Goal: Task Accomplishment & Management: Use online tool/utility

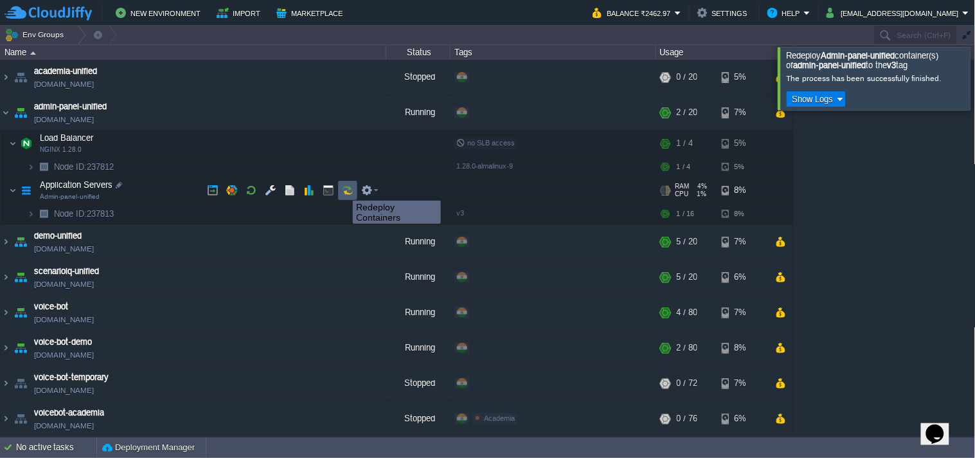
click at [346, 189] on button "button" at bounding box center [348, 191] width 12 height 12
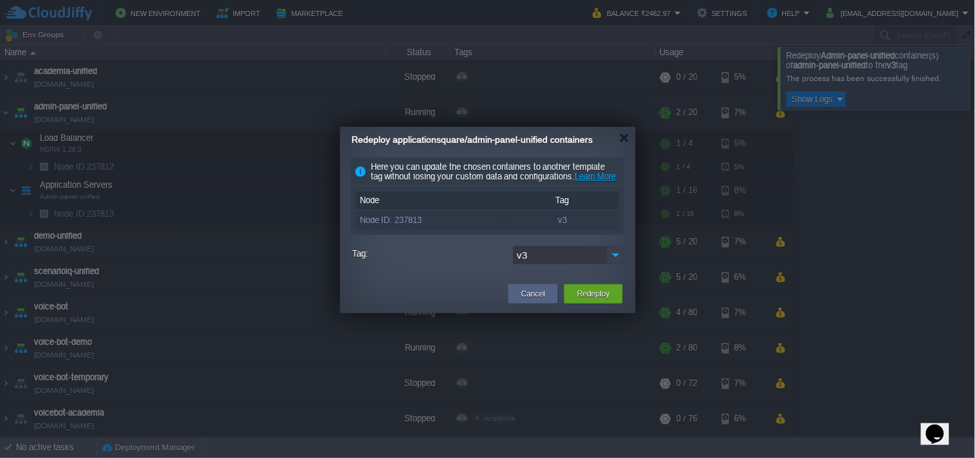
click at [615, 264] on img at bounding box center [616, 255] width 18 height 19
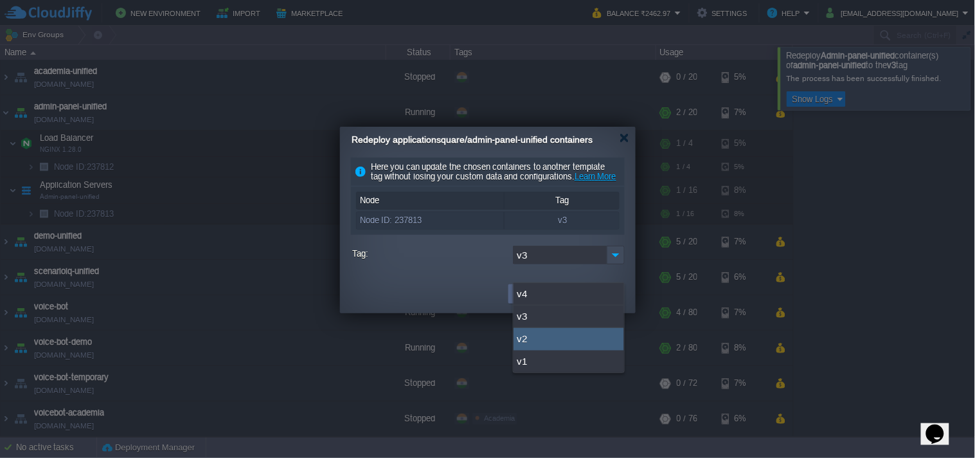
click at [420, 303] on td at bounding box center [426, 293] width 159 height 23
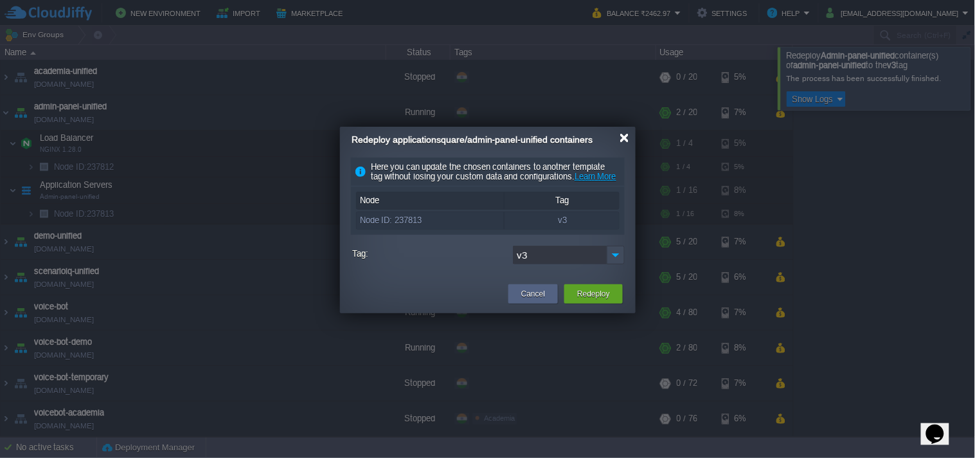
click at [621, 139] on div at bounding box center [625, 138] width 10 height 10
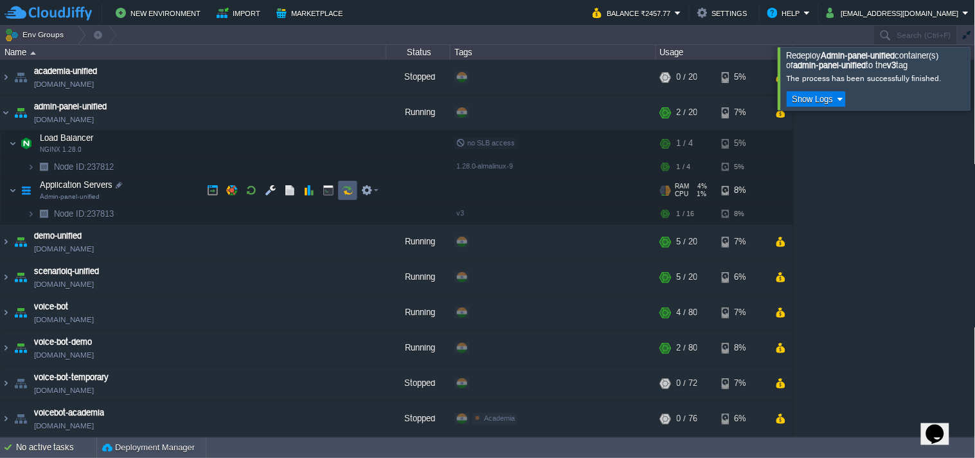
click at [345, 195] on button "button" at bounding box center [348, 191] width 12 height 12
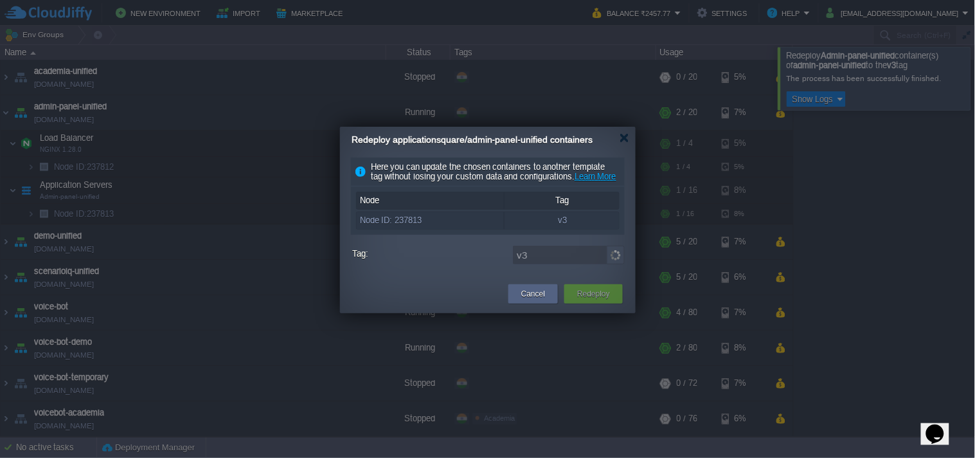
click at [613, 264] on img at bounding box center [616, 255] width 18 height 19
click at [616, 264] on img at bounding box center [616, 255] width 18 height 19
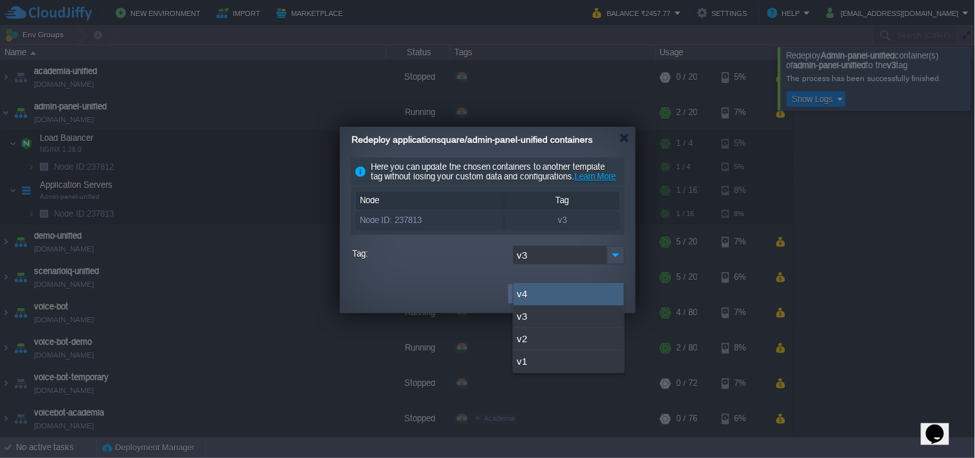
click at [579, 285] on div "v4" at bounding box center [569, 294] width 111 height 23
type input "v4"
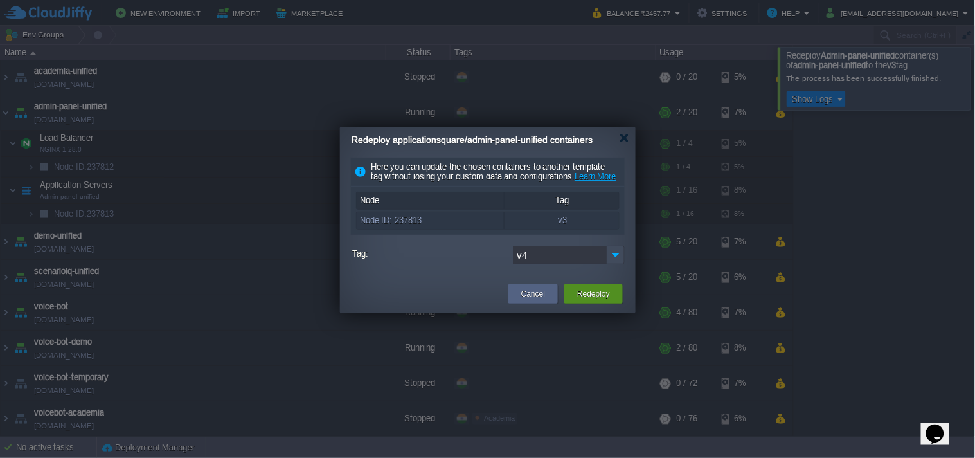
click at [587, 300] on button "Redeploy" at bounding box center [593, 293] width 33 height 13
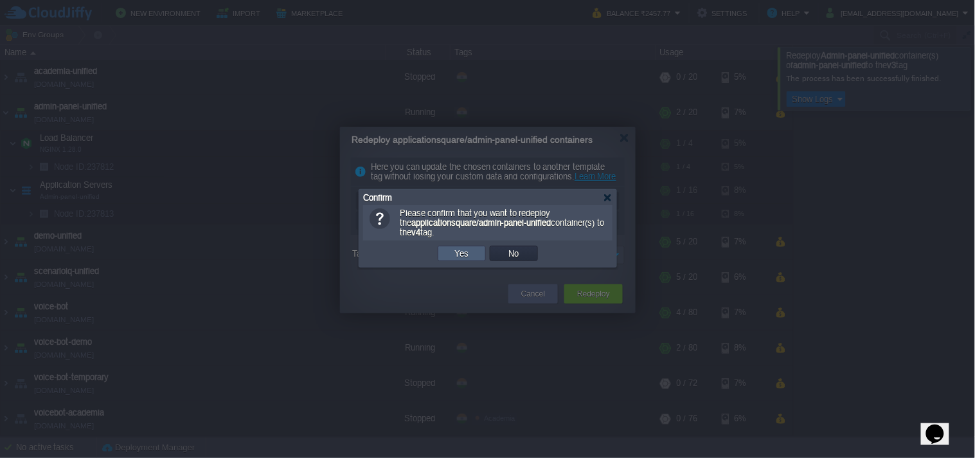
click at [472, 248] on td "Yes" at bounding box center [462, 253] width 48 height 15
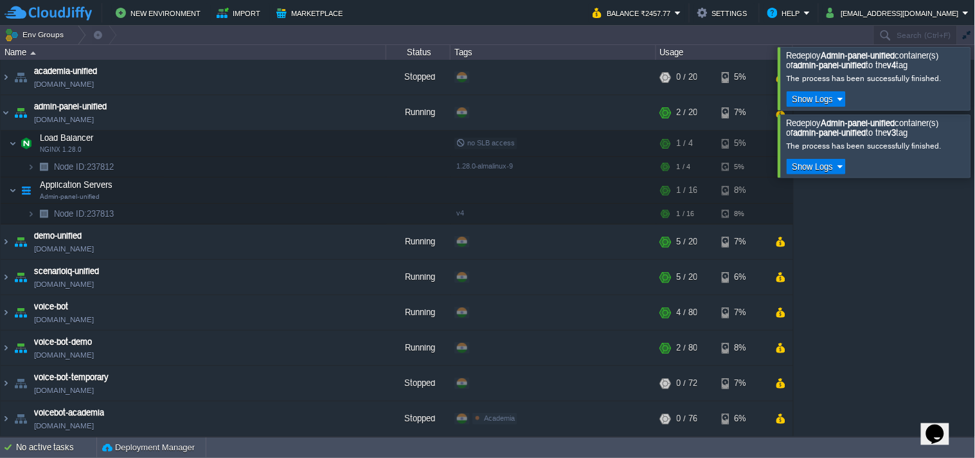
click at [975, 82] on div at bounding box center [991, 78] width 0 height 62
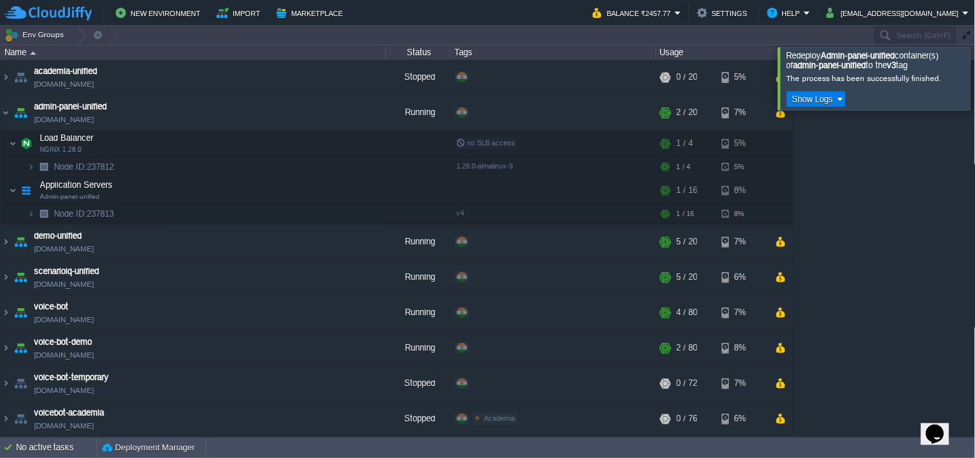
click at [975, 79] on div at bounding box center [991, 78] width 0 height 62
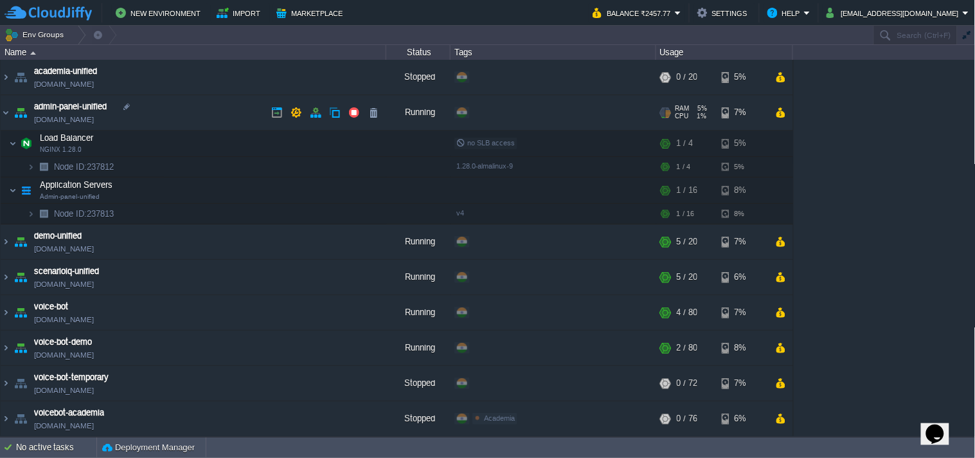
click at [94, 119] on link "[DOMAIN_NAME]" at bounding box center [64, 119] width 60 height 13
click at [94, 120] on link "[DOMAIN_NAME]" at bounding box center [64, 119] width 60 height 13
click at [94, 253] on link "[DOMAIN_NAME]" at bounding box center [64, 248] width 60 height 13
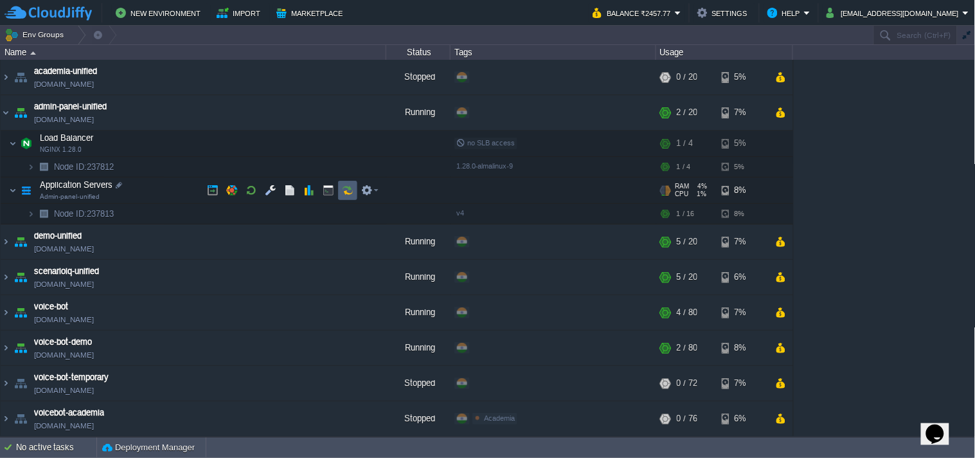
click at [338, 193] on td at bounding box center [347, 190] width 19 height 19
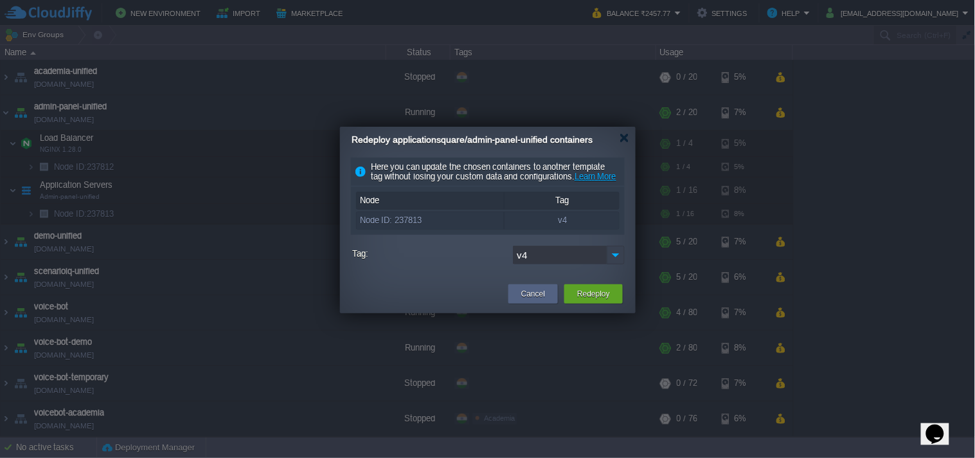
click at [615, 264] on img at bounding box center [616, 255] width 18 height 19
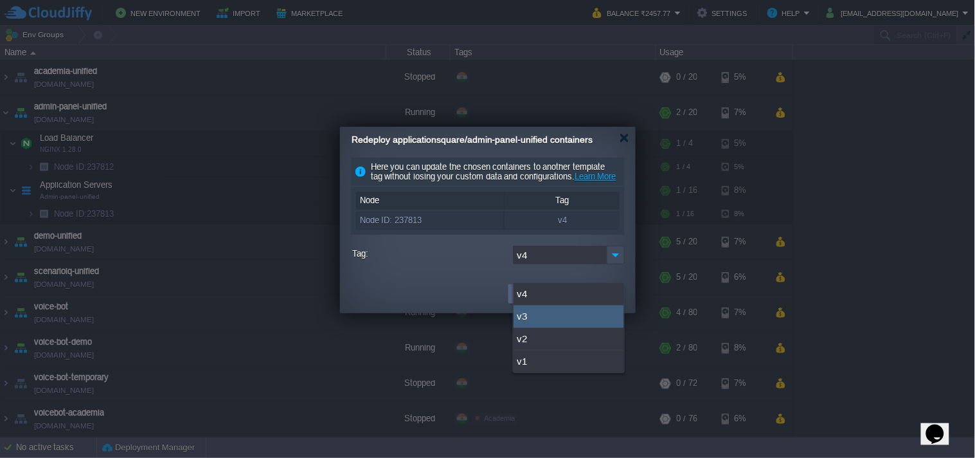
click at [569, 318] on div "v3" at bounding box center [569, 316] width 111 height 23
type input "v3"
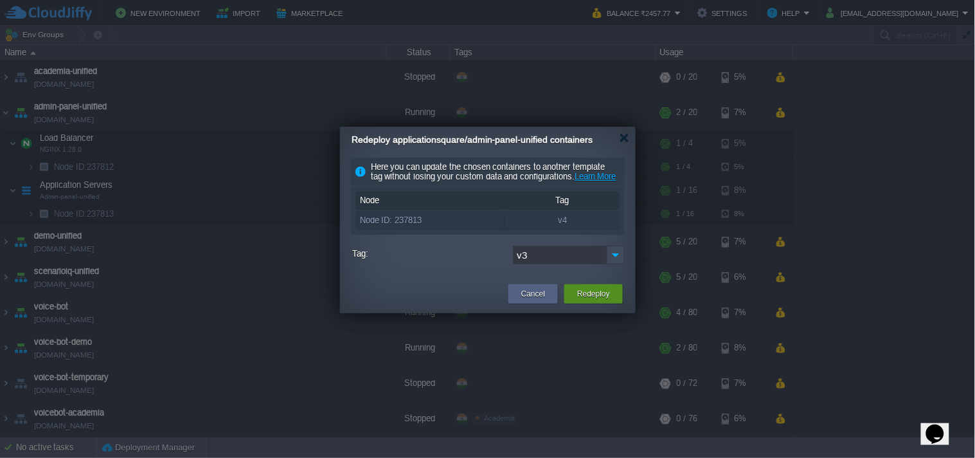
click at [611, 303] on div "Redeploy" at bounding box center [593, 293] width 39 height 19
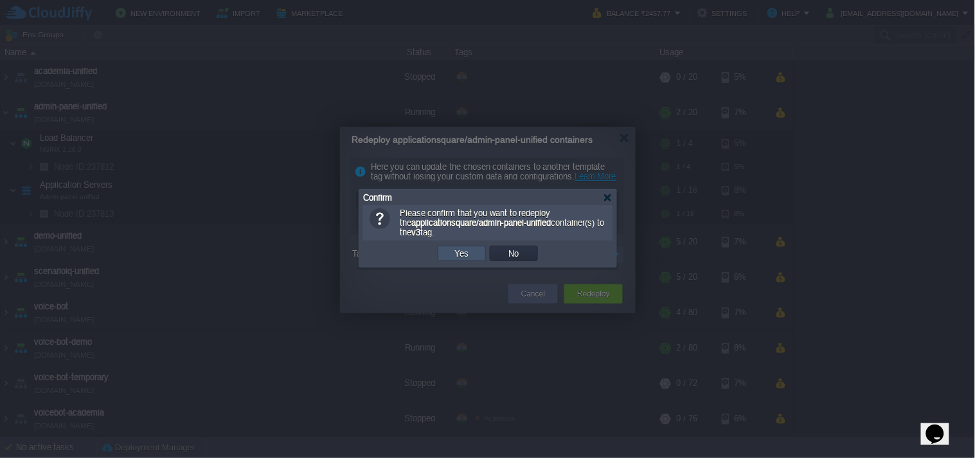
click at [466, 255] on button "Yes" at bounding box center [462, 254] width 22 height 12
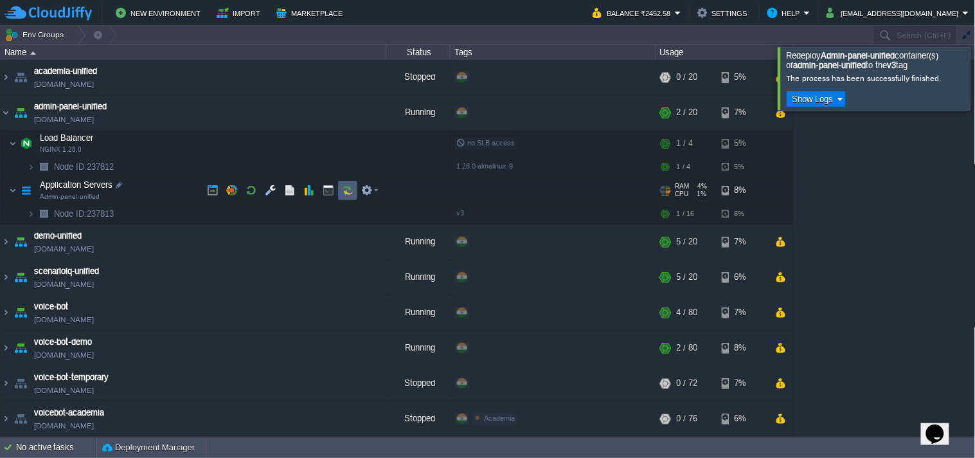
click at [348, 193] on button "button" at bounding box center [348, 191] width 12 height 12
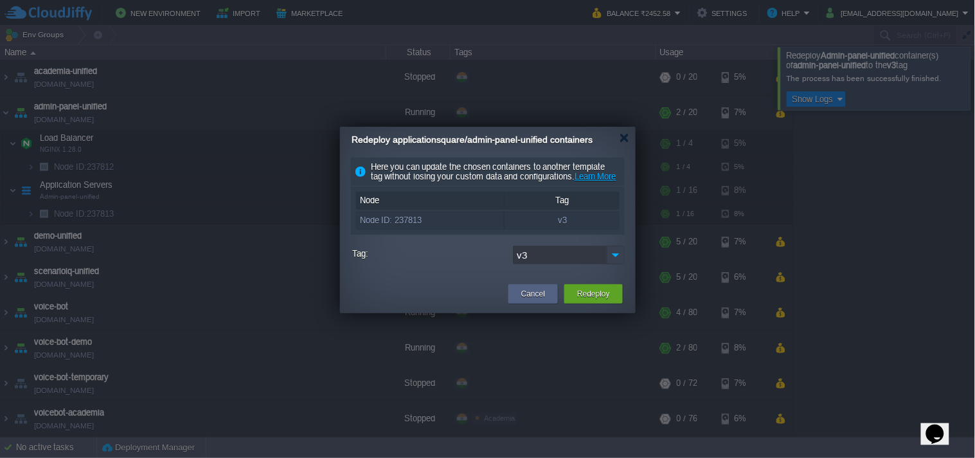
click at [616, 264] on img at bounding box center [616, 255] width 18 height 19
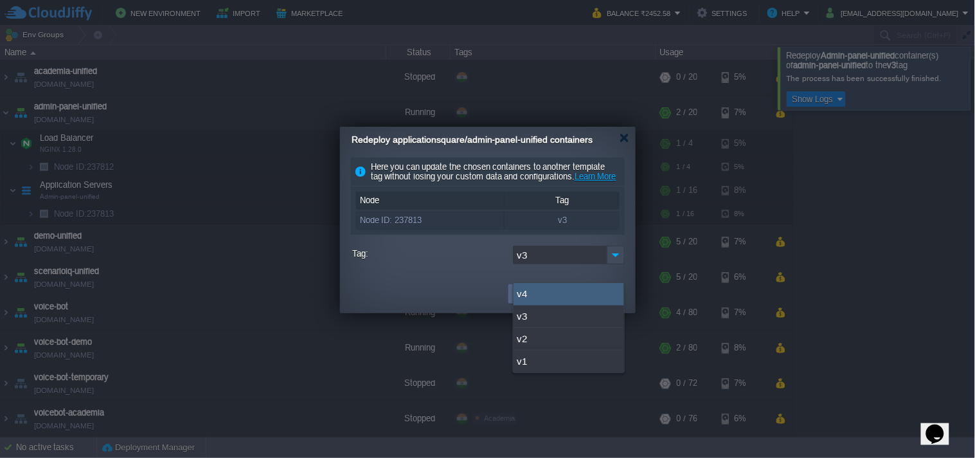
click at [550, 296] on div "v4" at bounding box center [569, 294] width 111 height 23
type input "v4"
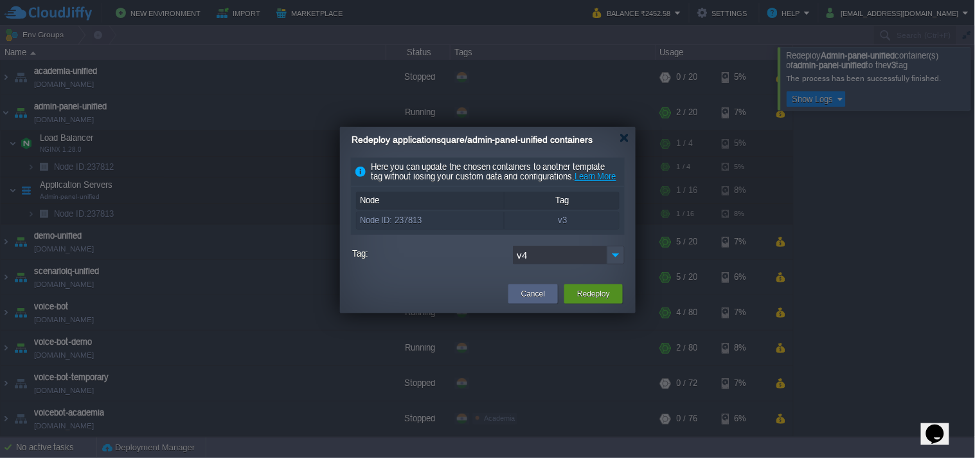
click at [594, 300] on button "Redeploy" at bounding box center [593, 293] width 33 height 13
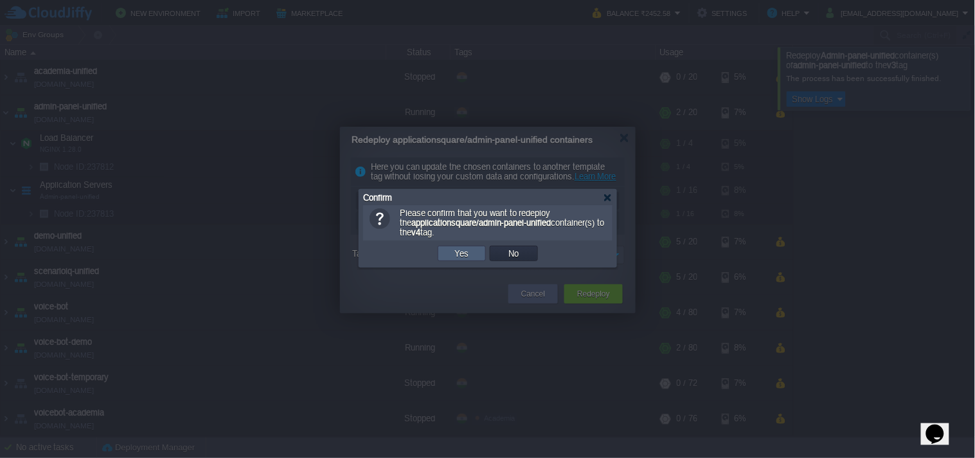
click at [479, 260] on td "Yes" at bounding box center [462, 253] width 48 height 15
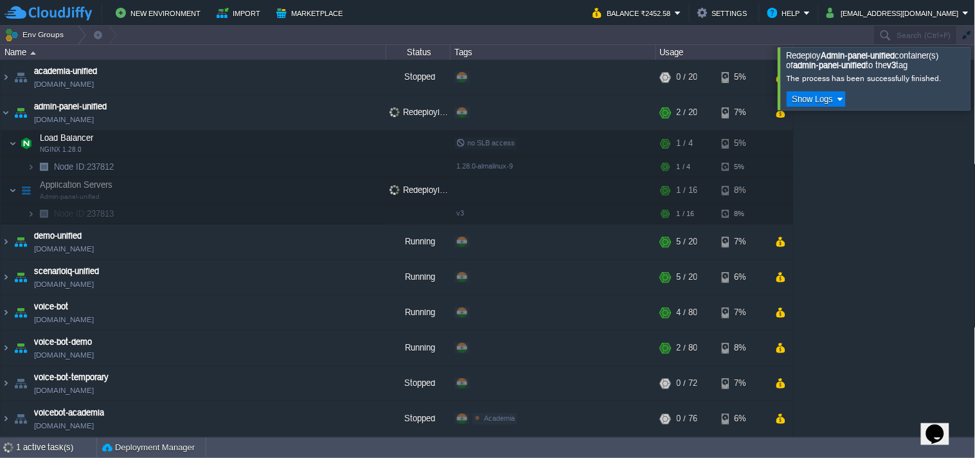
click at [975, 78] on div at bounding box center [991, 78] width 0 height 62
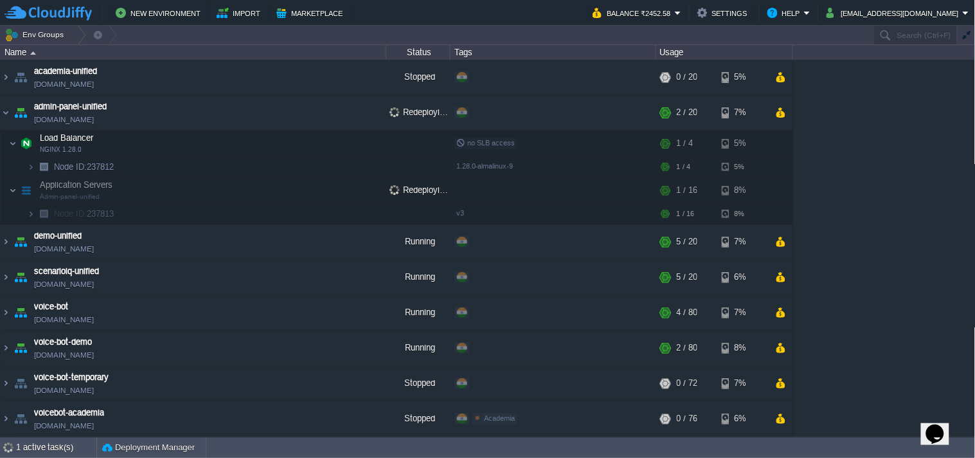
click at [869, 222] on div "academia-unified [DOMAIN_NAME] Stopped + Add to Env Group RAM 0% CPU 0% 0 / 20 …" at bounding box center [488, 248] width 976 height 376
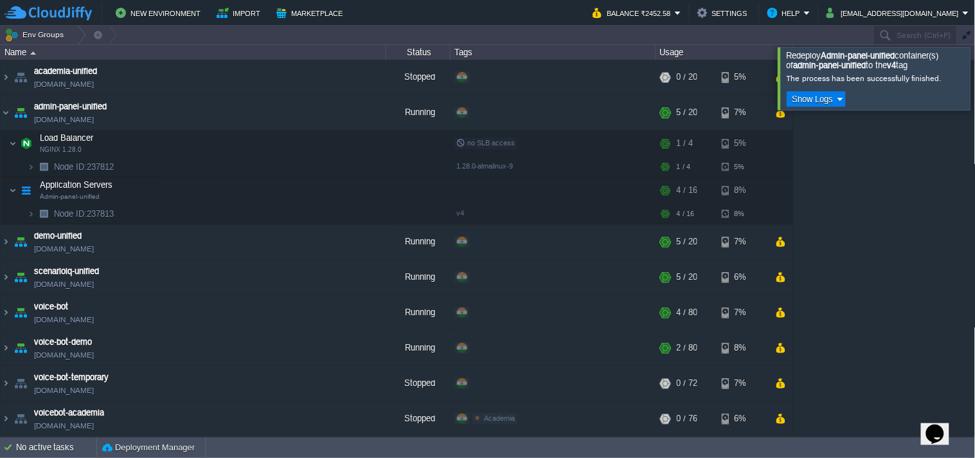
click at [872, 204] on div "academia-unified [DOMAIN_NAME] Stopped + Add to Env Group RAM 0% CPU 0% 0 / 20 …" at bounding box center [488, 248] width 976 height 376
click at [94, 118] on link "[DOMAIN_NAME]" at bounding box center [64, 119] width 60 height 13
